Goal: Transaction & Acquisition: Purchase product/service

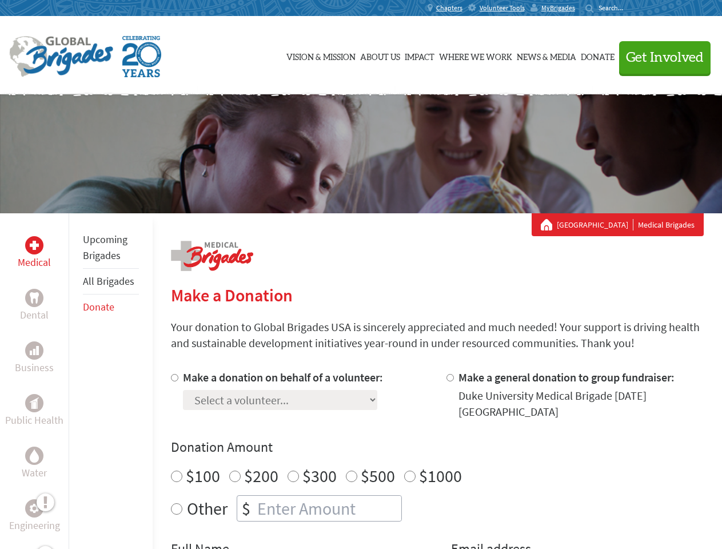
click at [631, 8] on div "Search for:" at bounding box center [609, 7] width 46 height 9
click at [660, 57] on span "Get Involved" at bounding box center [665, 58] width 78 height 14
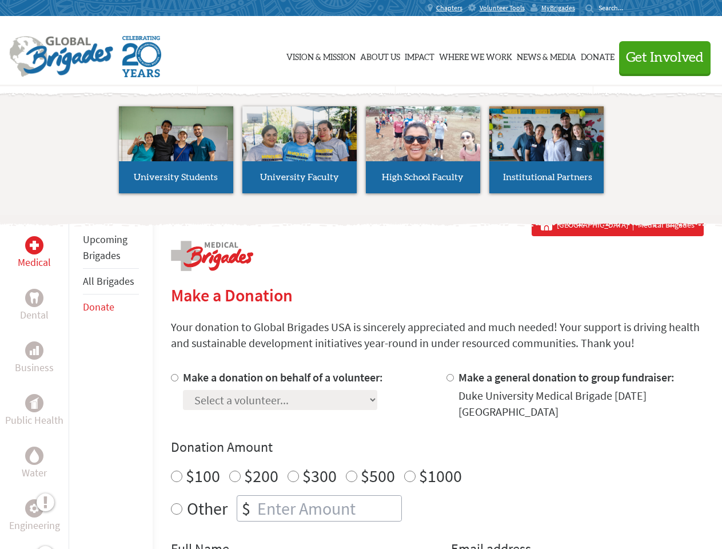
click at [361, 154] on li "High School Faculty" at bounding box center [423, 149] width 124 height 105
click at [75, 381] on div "Upcoming Brigades All Brigades Donate" at bounding box center [111, 487] width 84 height 549
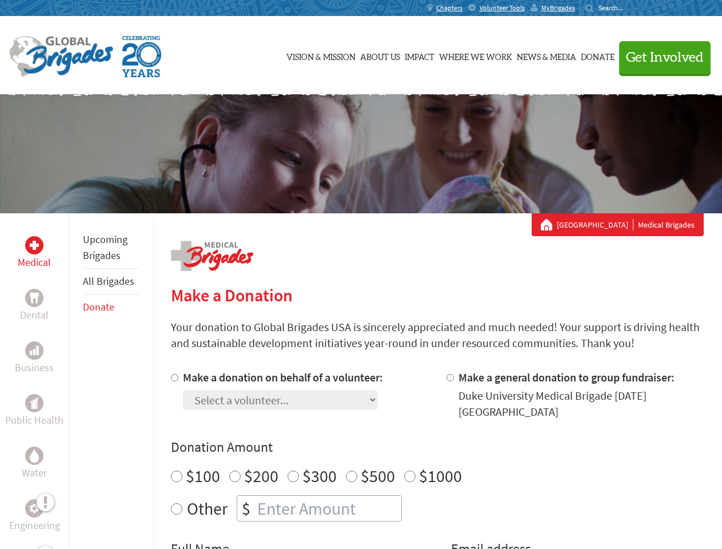
click at [437, 459] on div "Donation Amount $100 $200 $300 $500 $1000 Other $" at bounding box center [437, 479] width 533 height 83
click at [173, 377] on input "Make a donation on behalf of a volunteer:" at bounding box center [174, 377] width 7 height 7
radio input "true"
